Goal: Information Seeking & Learning: Learn about a topic

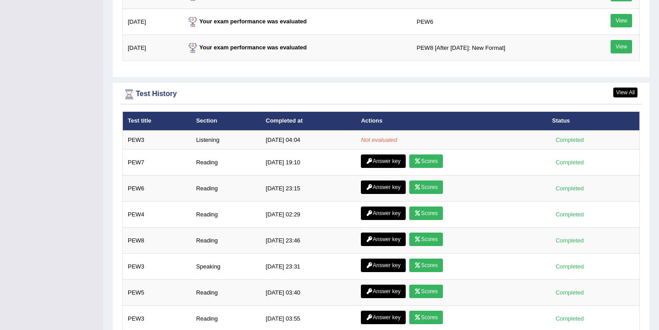
scroll to position [1180, 0]
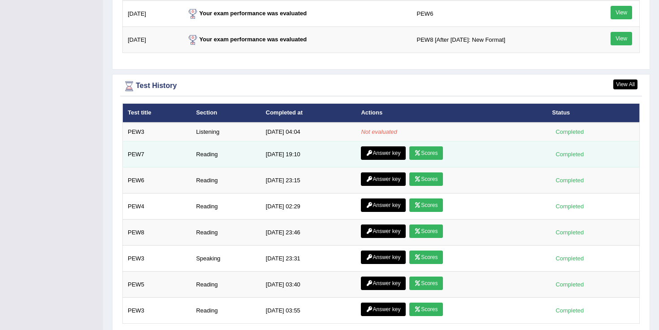
click at [426, 152] on link "Scores" at bounding box center [425, 152] width 33 height 13
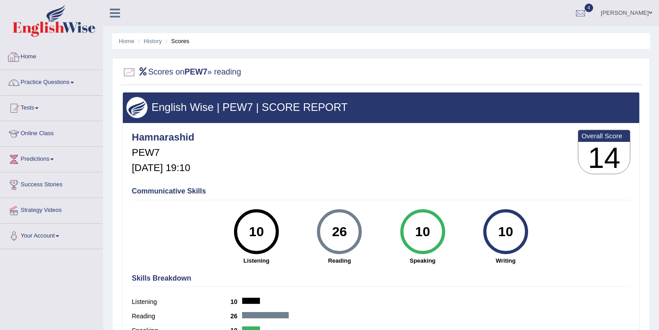
click at [38, 57] on link "Home" at bounding box center [51, 55] width 102 height 22
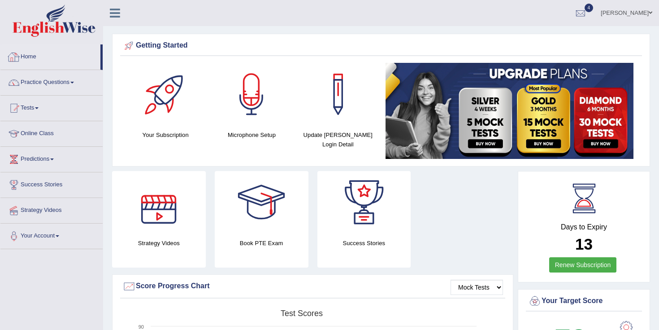
click at [29, 62] on link "Home" at bounding box center [50, 55] width 100 height 22
click at [48, 81] on link "Practice Questions" at bounding box center [51, 81] width 102 height 22
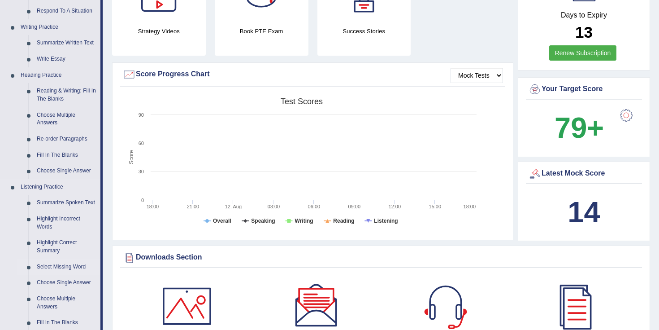
scroll to position [212, 0]
click at [45, 88] on link "Reading & Writing: Fill In The Blanks" at bounding box center [67, 95] width 68 height 24
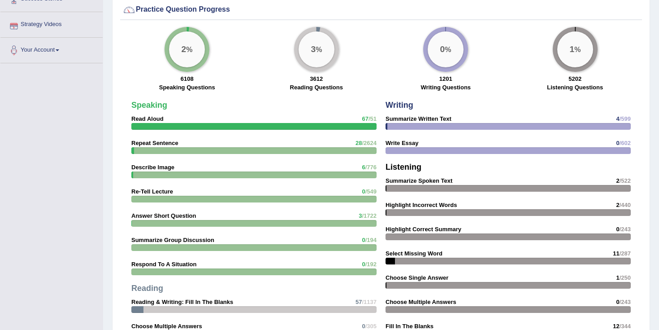
scroll to position [699, 0]
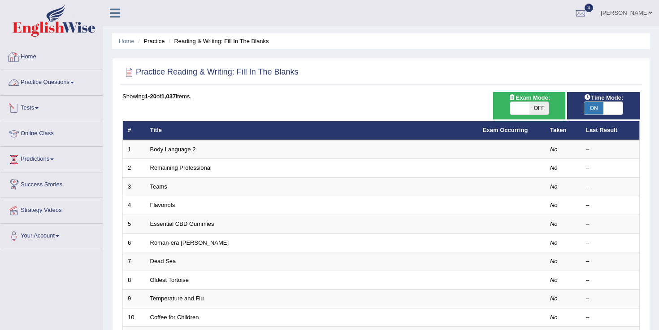
click at [52, 76] on link "Practice Questions" at bounding box center [51, 81] width 102 height 22
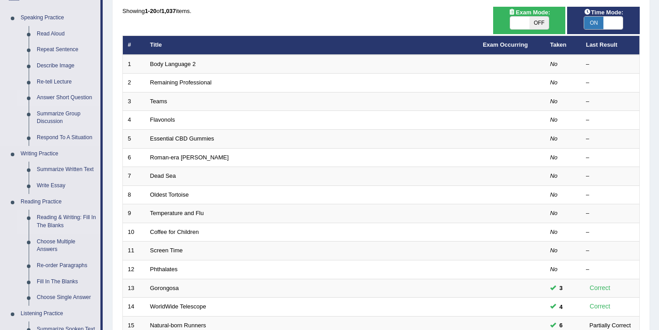
scroll to position [88, 0]
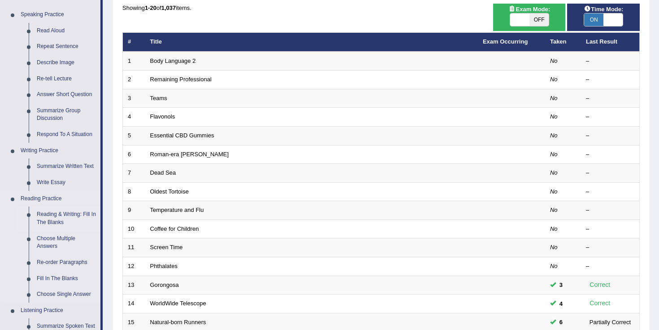
click at [65, 219] on link "Reading & Writing: Fill In The Blanks" at bounding box center [67, 218] width 68 height 24
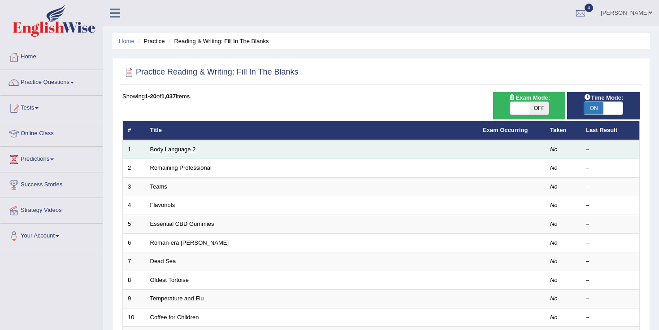
click at [170, 151] on link "Body Language 2" at bounding box center [173, 149] width 46 height 7
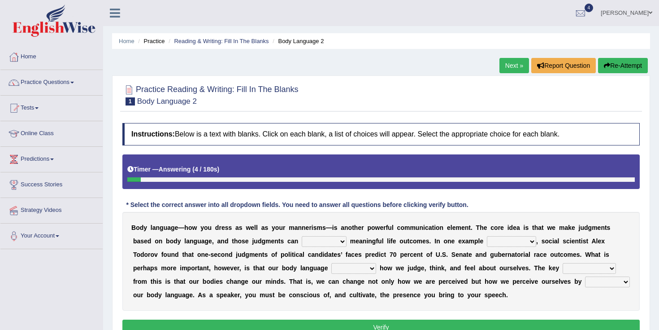
click at [303, 244] on select "predict preserve prevent prepare" at bounding box center [324, 241] width 45 height 11
select select "predict"
click at [503, 240] on select "citing having cited to be cited cited" at bounding box center [511, 241] width 49 height 11
select select "cited"
click at [354, 266] on select "refrains reflects refers refreshes" at bounding box center [353, 268] width 45 height 11
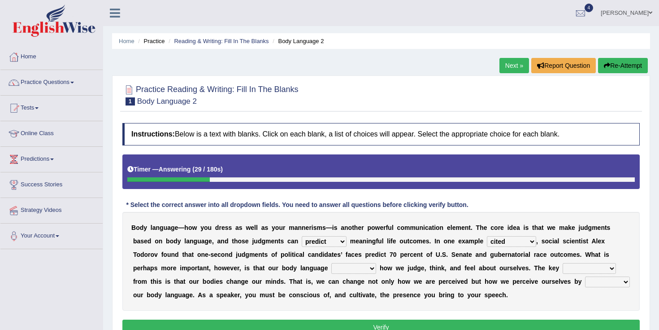
select select "reflects"
click at [575, 269] on select "drawback breakthrough takeaway takeoff" at bounding box center [589, 268] width 53 height 11
select select "drawback"
click at [580, 265] on select "drawback breakthrough takeaway takeoff" at bounding box center [589, 268] width 53 height 11
click at [612, 283] on select "enacting enabling making managing" at bounding box center [607, 281] width 45 height 11
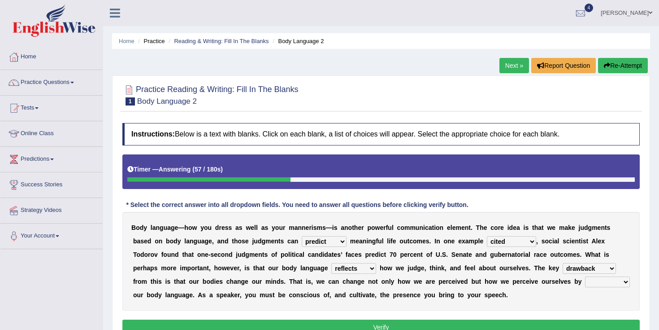
select select "managing"
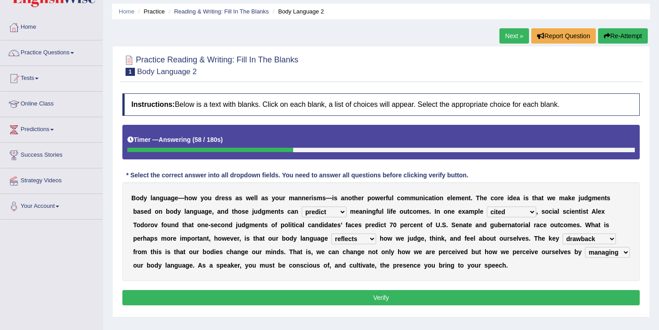
scroll to position [37, 0]
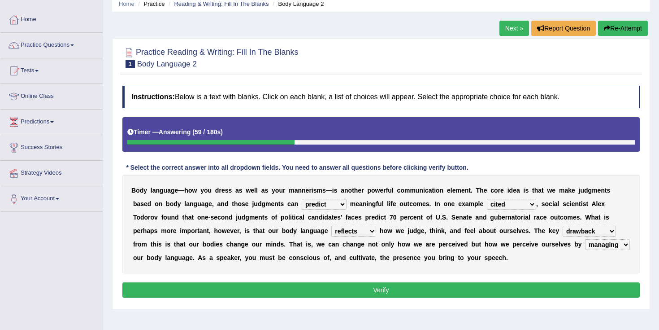
click at [370, 291] on button "Verify" at bounding box center [380, 289] width 517 height 15
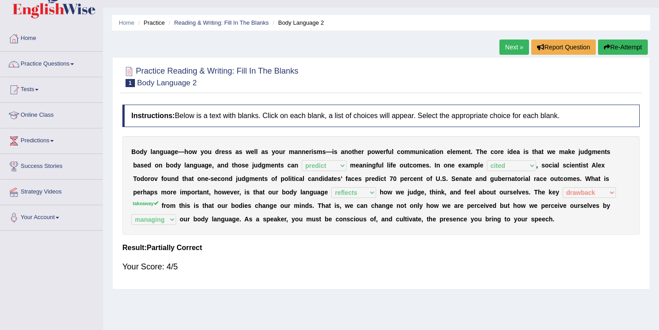
scroll to position [0, 0]
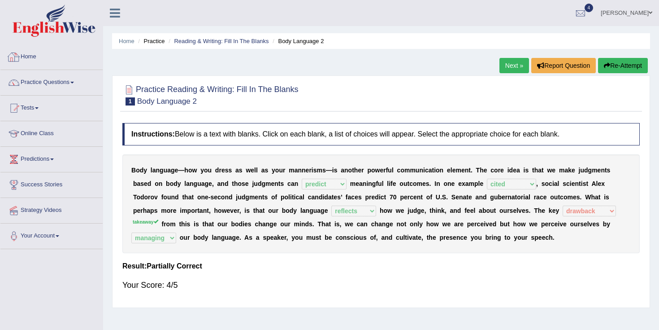
click at [36, 59] on link "Home" at bounding box center [51, 55] width 102 height 22
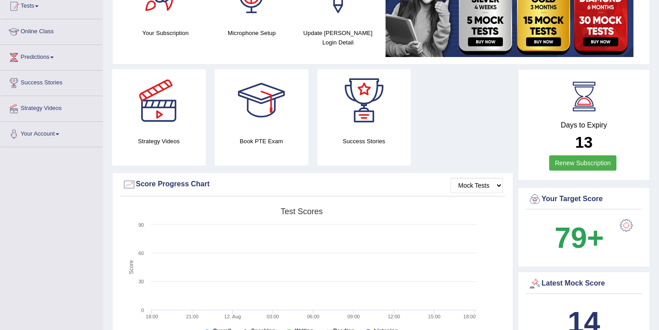
scroll to position [64, 0]
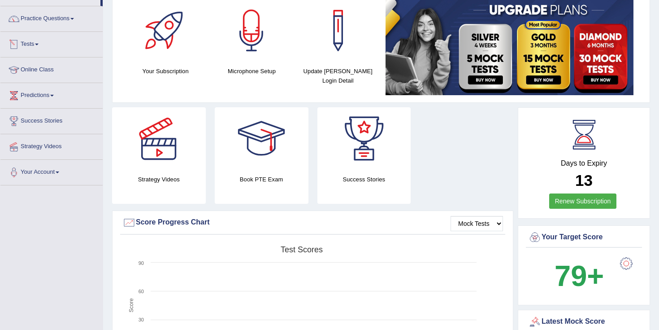
click at [36, 48] on link "Tests" at bounding box center [51, 43] width 102 height 22
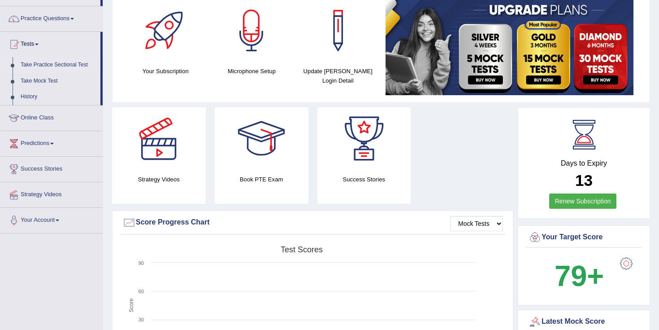
click at [46, 62] on link "Take Practice Sectional Test" at bounding box center [59, 65] width 84 height 16
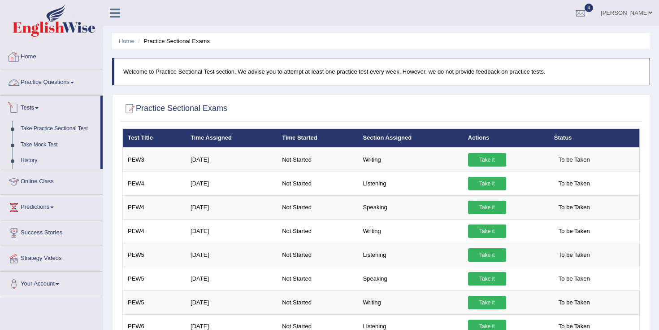
click at [26, 61] on link "Home" at bounding box center [51, 55] width 102 height 22
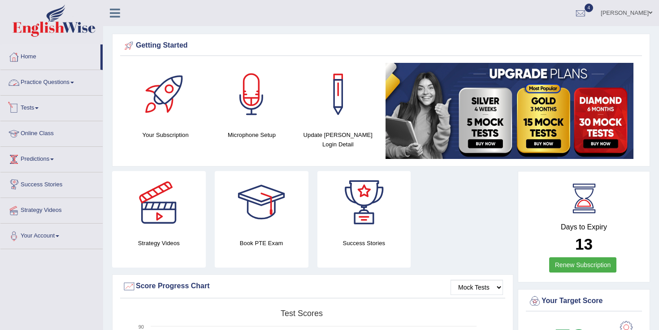
click at [33, 77] on link "Practice Questions" at bounding box center [51, 81] width 102 height 22
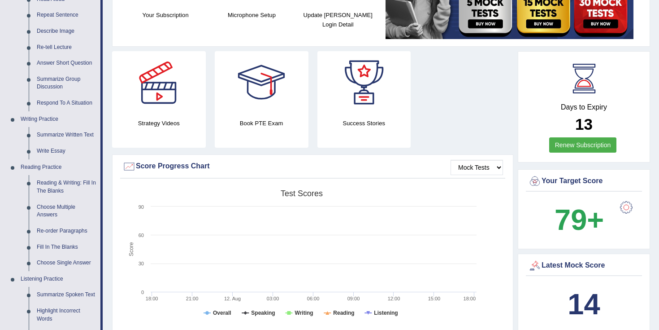
scroll to position [118, 0]
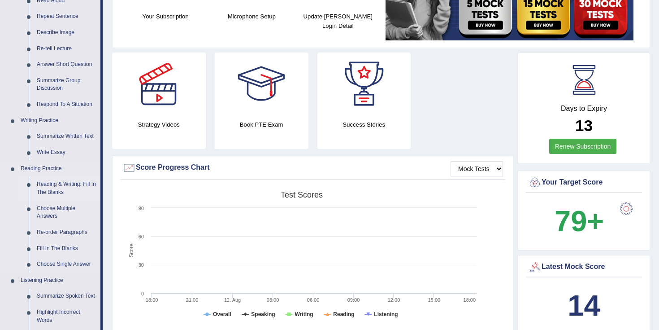
click at [53, 188] on link "Reading & Writing: Fill In The Blanks" at bounding box center [67, 188] width 68 height 24
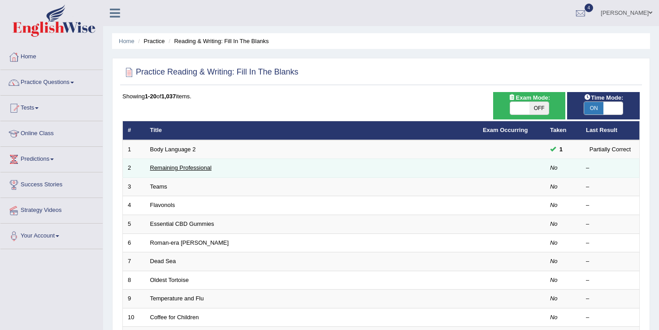
click at [169, 167] on link "Remaining Professional" at bounding box center [180, 167] width 61 height 7
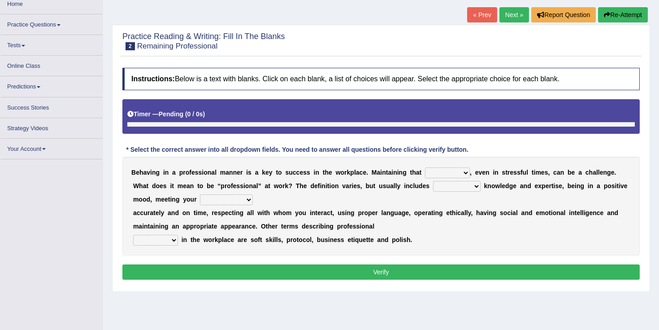
scroll to position [52, 0]
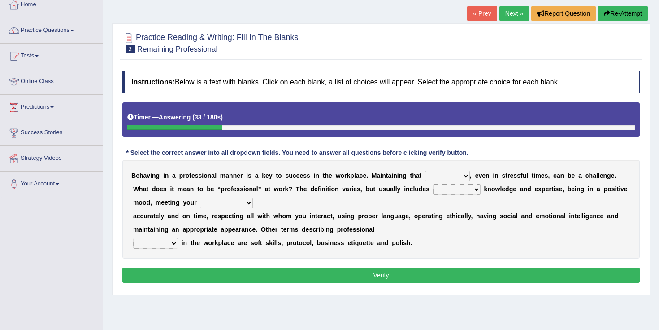
click at [440, 174] on select "demand domain direction demeanor" at bounding box center [447, 175] width 45 height 11
select select "direction"
click at [452, 190] on select "possessing appraising processing assessing" at bounding box center [457, 189] width 48 height 11
select select "assessing"
click at [226, 201] on select "opportunities occupations observations obligations" at bounding box center [226, 202] width 53 height 11
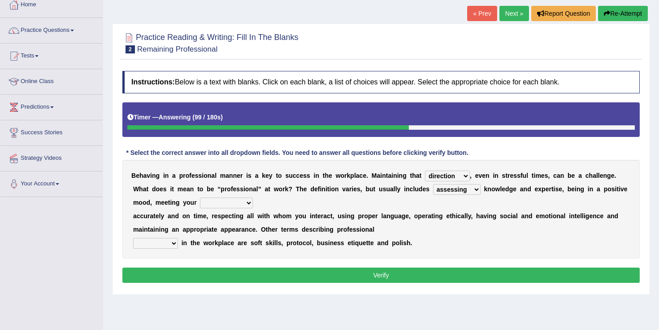
select select "obligations"
click at [170, 244] on select "conduct contact condition contract" at bounding box center [155, 243] width 45 height 11
select select "condition"
click at [274, 274] on button "Verify" at bounding box center [380, 274] width 517 height 15
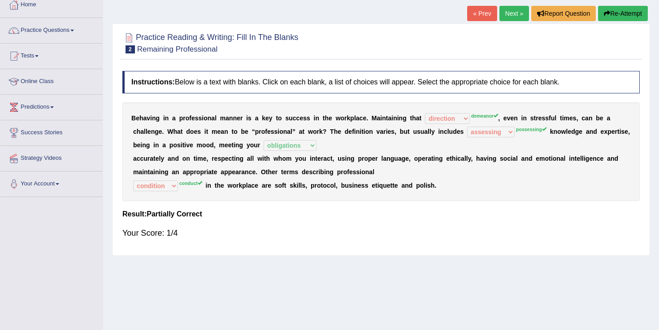
click at [509, 17] on link "Next »" at bounding box center [515, 13] width 30 height 15
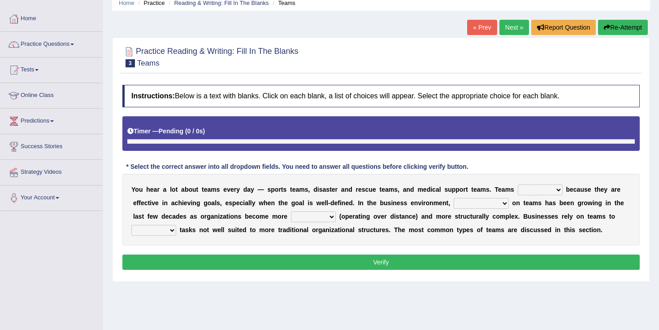
scroll to position [51, 0]
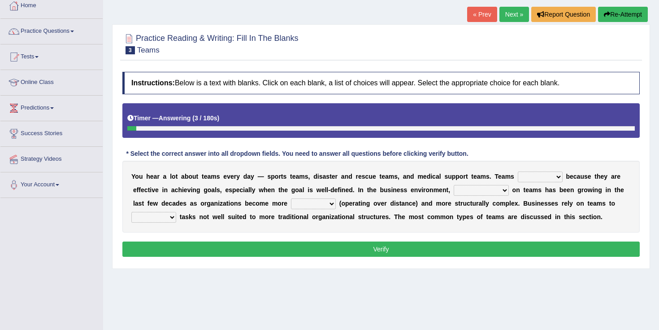
click at [553, 174] on select "exert extend express exist" at bounding box center [540, 176] width 45 height 11
click at [535, 175] on select "exert extend express exist" at bounding box center [540, 176] width 45 height 11
click at [535, 180] on select "exert extend express exist" at bounding box center [540, 176] width 45 height 11
select select "exist"
click at [482, 187] on select "reliability reliance realization independence" at bounding box center [481, 190] width 55 height 11
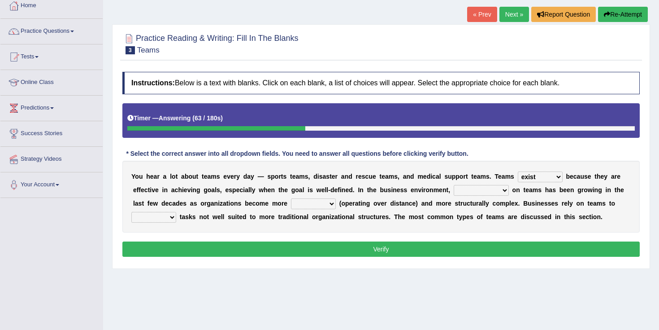
select select "realization"
click at [308, 200] on select "authentic virtual simplified veritable" at bounding box center [313, 203] width 45 height 11
select select "authentic"
click at [161, 217] on select "perform possess compare conform" at bounding box center [153, 217] width 45 height 11
select select "perform"
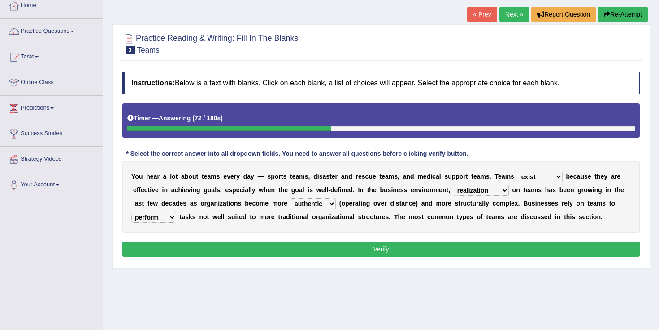
click at [245, 248] on button "Verify" at bounding box center [380, 248] width 517 height 15
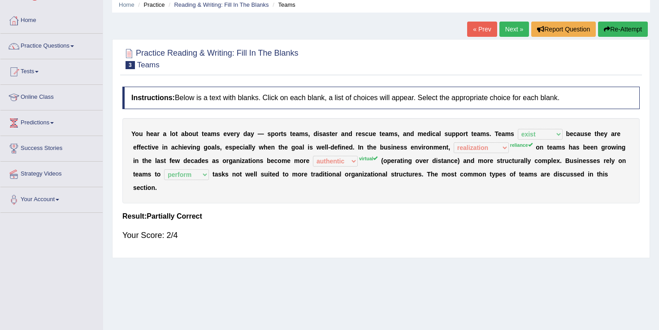
scroll to position [0, 0]
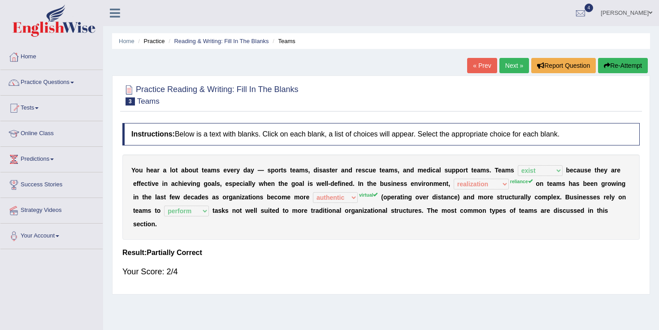
click at [627, 16] on link "[PERSON_NAME]" at bounding box center [626, 11] width 65 height 23
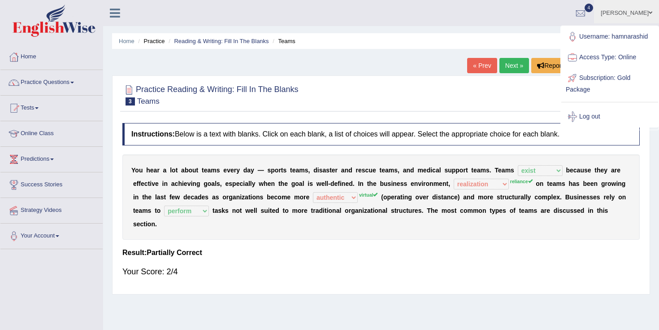
click at [594, 10] on span "4" at bounding box center [589, 8] width 9 height 9
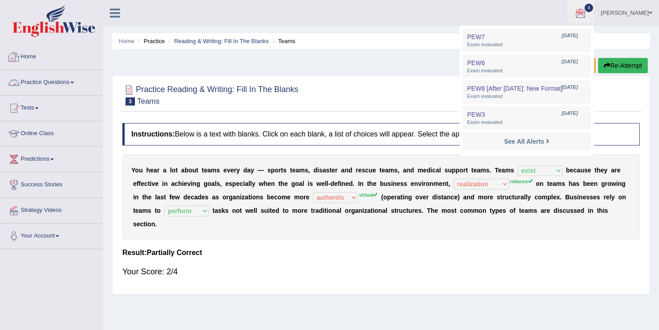
click at [39, 54] on link "Home" at bounding box center [51, 55] width 102 height 22
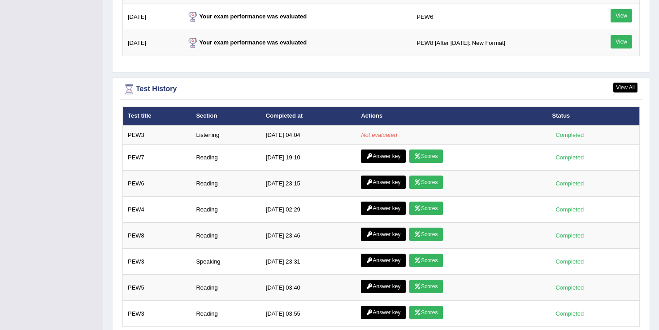
scroll to position [1184, 0]
